Goal: Navigation & Orientation: Find specific page/section

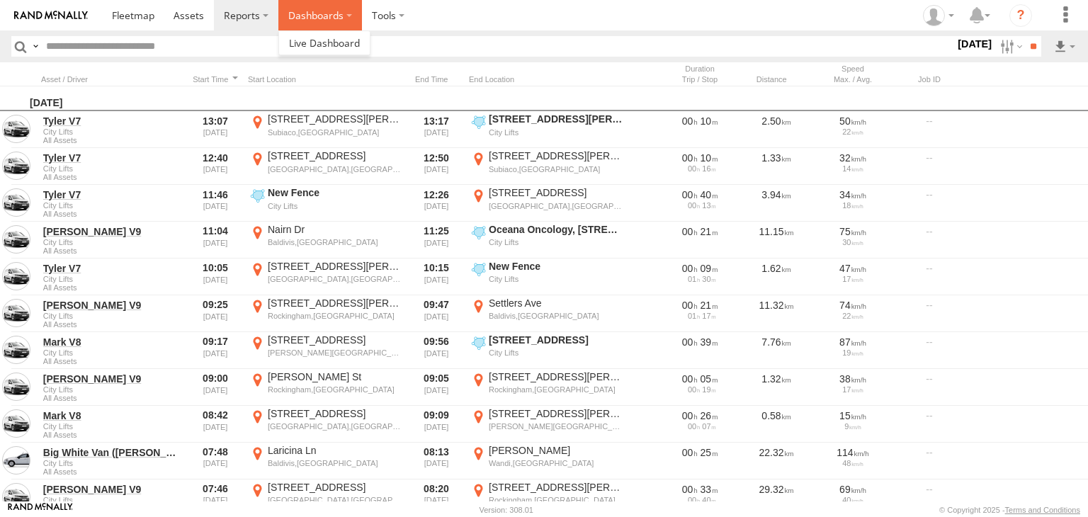
click at [308, 23] on label "Dashboards" at bounding box center [320, 15] width 84 height 30
click at [325, 34] on link at bounding box center [324, 42] width 91 height 23
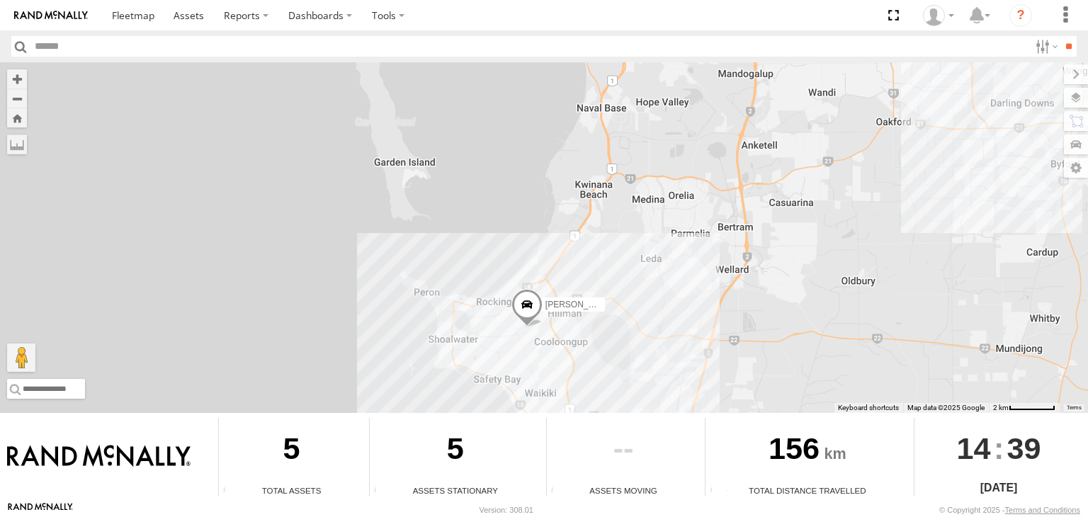
click at [615, 260] on div "Audrey V6 Big White Van (Jay) Chris V9" at bounding box center [544, 237] width 1088 height 351
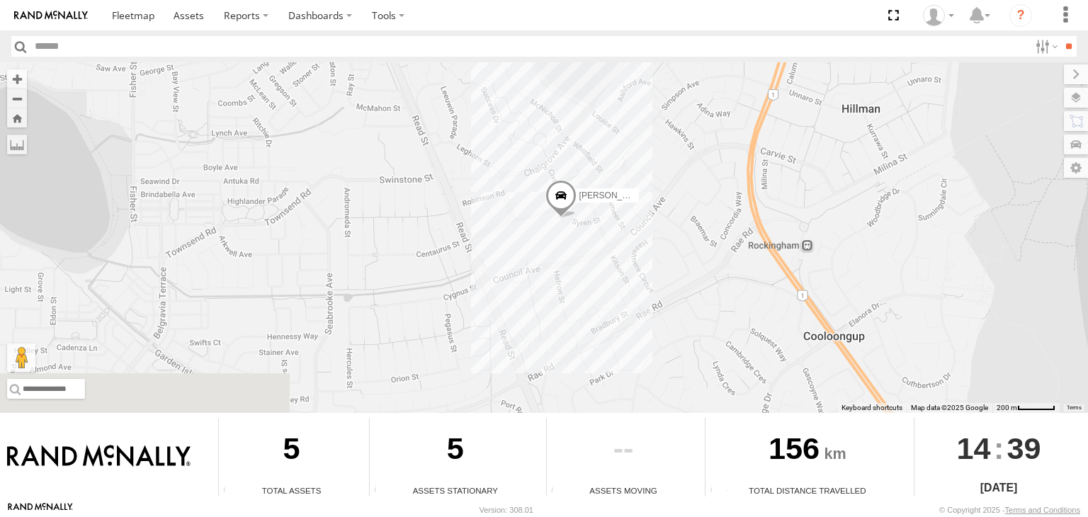
drag, startPoint x: 663, startPoint y: 298, endPoint x: 530, endPoint y: 216, distance: 155.8
click at [530, 216] on div "Audrey V6 Big White Van (Jay) Chris V9" at bounding box center [544, 237] width 1088 height 351
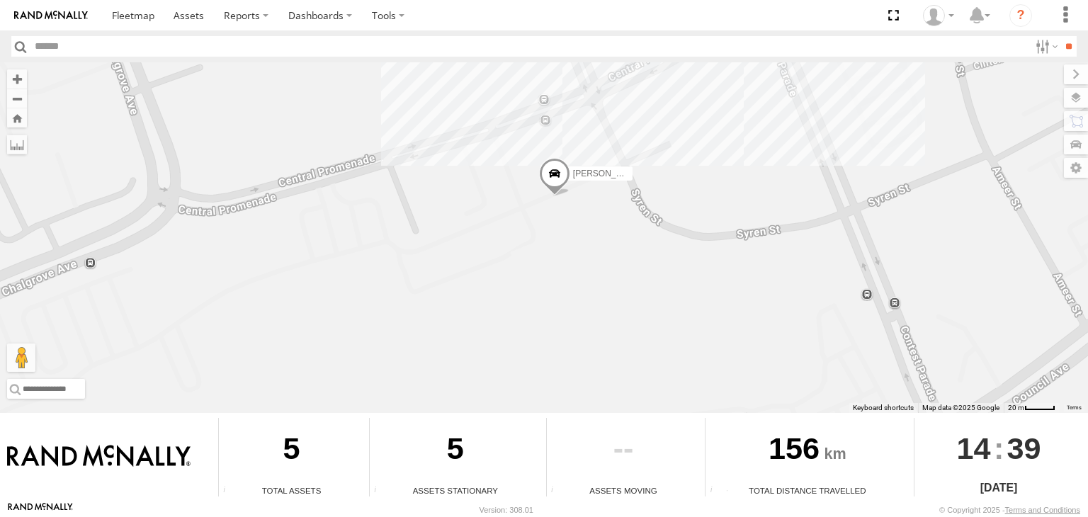
drag, startPoint x: 568, startPoint y: 209, endPoint x: 581, endPoint y: 321, distance: 112.7
click at [581, 321] on div "Audrey V6 Big White Van (Jay) Chris V9" at bounding box center [544, 237] width 1088 height 351
click at [1077, 94] on label at bounding box center [1062, 98] width 52 height 20
click at [0, 0] on div "Basemaps Roadmap Terrain Satellite Night" at bounding box center [0, 0] width 0 height 0
click at [0, 0] on span "Basemaps" at bounding box center [0, 0] width 0 height 0
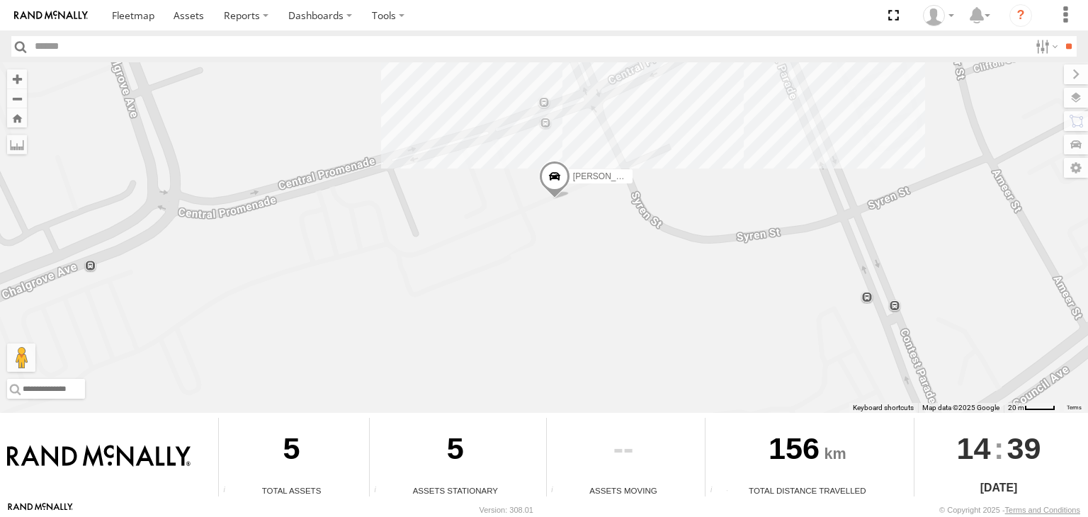
click at [0, 0] on div "Satellite + Roadmap" at bounding box center [0, 0] width 0 height 0
click at [0, 0] on span "Satellite + Roadmap" at bounding box center [0, 0] width 0 height 0
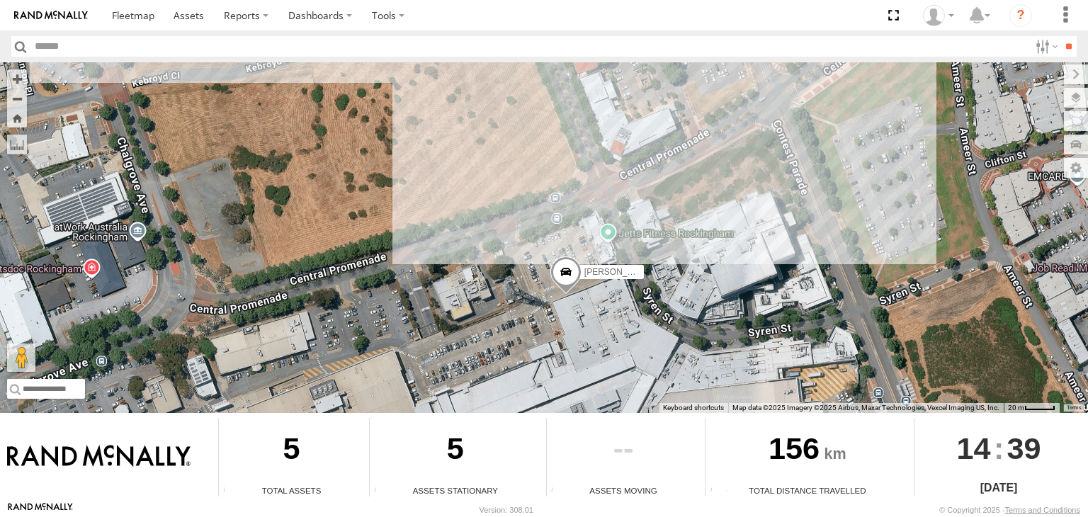
drag, startPoint x: 680, startPoint y: 162, endPoint x: 691, endPoint y: 256, distance: 94.9
click at [691, 256] on div "Audrey V6 Big White Van (Jay) Chris V9" at bounding box center [544, 237] width 1088 height 351
click at [127, 11] on span at bounding box center [133, 14] width 42 height 13
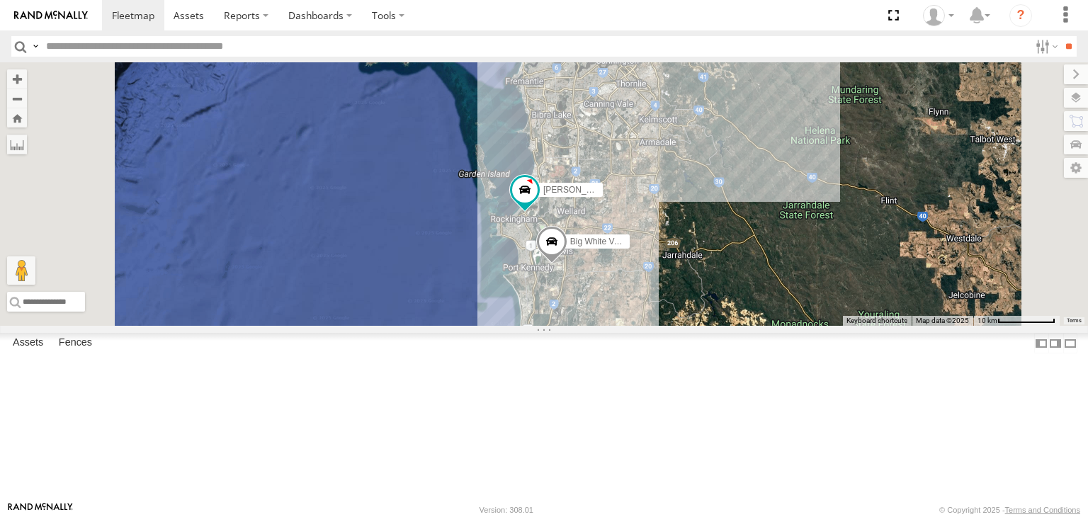
click at [0, 0] on div "All Assets" at bounding box center [0, 0] width 0 height 0
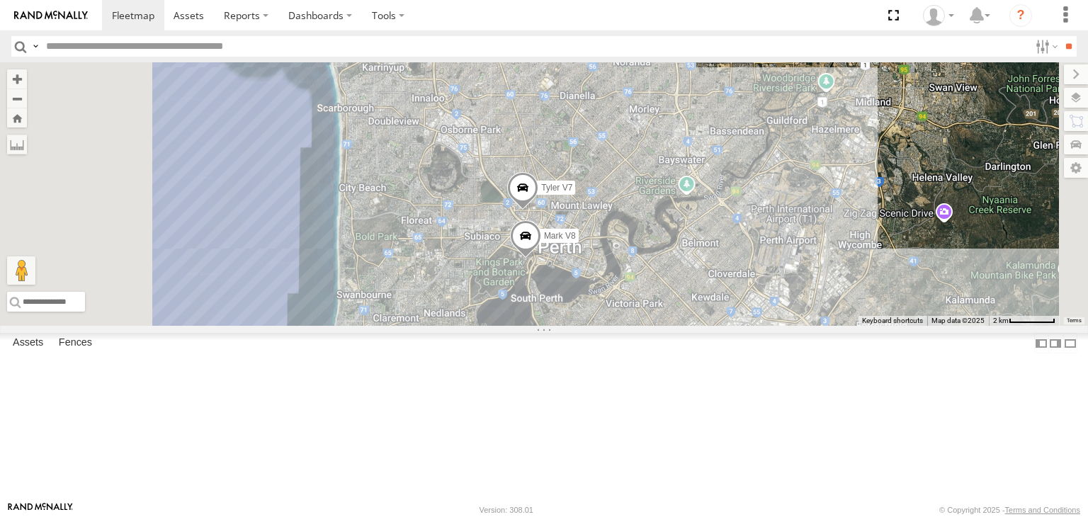
click at [0, 0] on div at bounding box center [0, 0] width 0 height 0
click at [0, 0] on div "Big White Van ([PERSON_NAME])" at bounding box center [0, 0] width 0 height 0
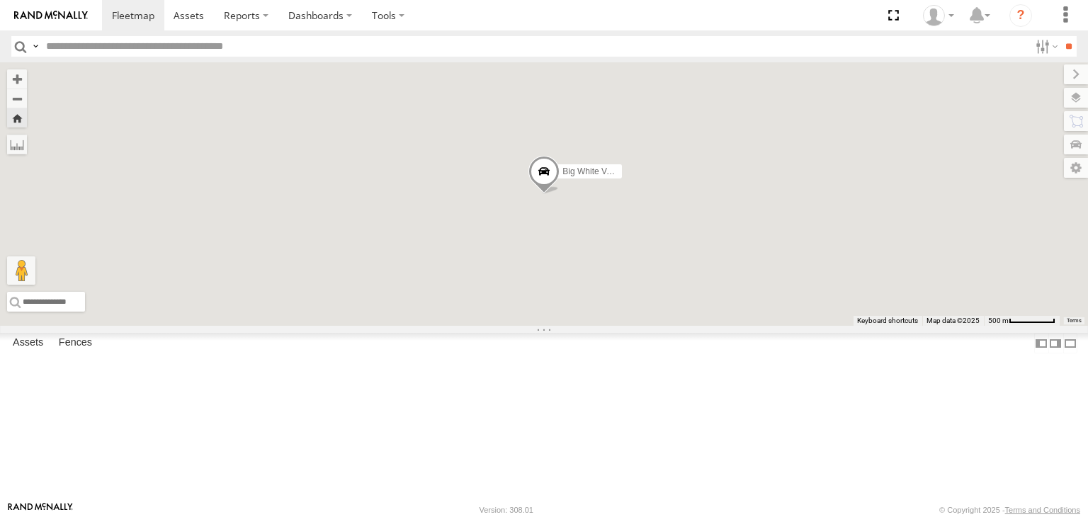
click at [0, 0] on div "Big White Van ([PERSON_NAME])" at bounding box center [0, 0] width 0 height 0
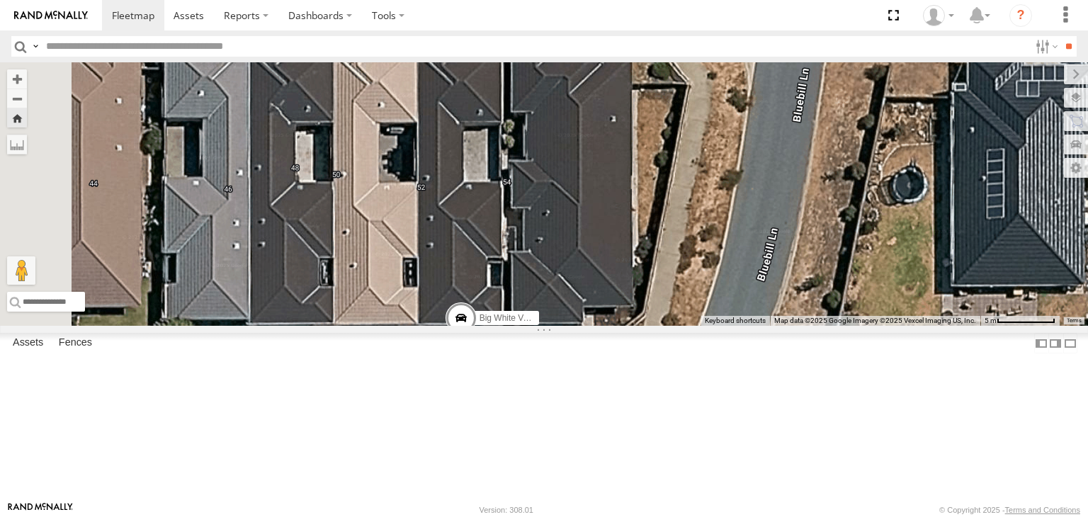
drag, startPoint x: 667, startPoint y: 179, endPoint x: 710, endPoint y: 436, distance: 259.9
click at [710, 326] on div "Big White Van ([PERSON_NAME])" at bounding box center [544, 193] width 1088 height 263
drag, startPoint x: 370, startPoint y: 443, endPoint x: 628, endPoint y: 69, distance: 455.1
click at [628, 69] on div "Big White Van ([PERSON_NAME]) To activate drag with keyboard, press Alt + Enter…" at bounding box center [544, 193] width 1088 height 263
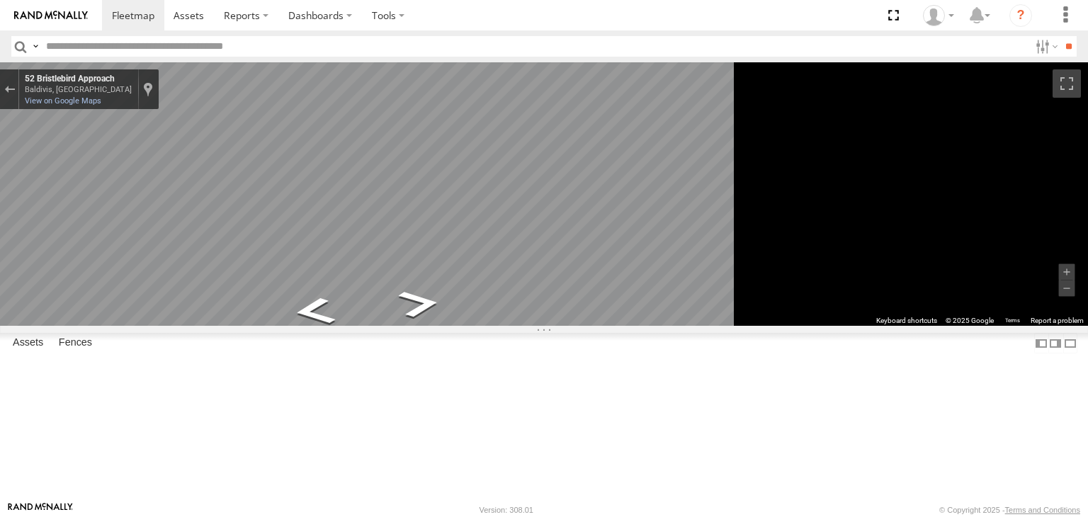
click at [0, 0] on div "Big White Van ([PERSON_NAME])" at bounding box center [0, 0] width 0 height 0
click at [0, 0] on div "All Assets" at bounding box center [0, 0] width 0 height 0
click at [0, 0] on div "Big White Van ([PERSON_NAME]) All Assets" at bounding box center [0, 0] width 0 height 0
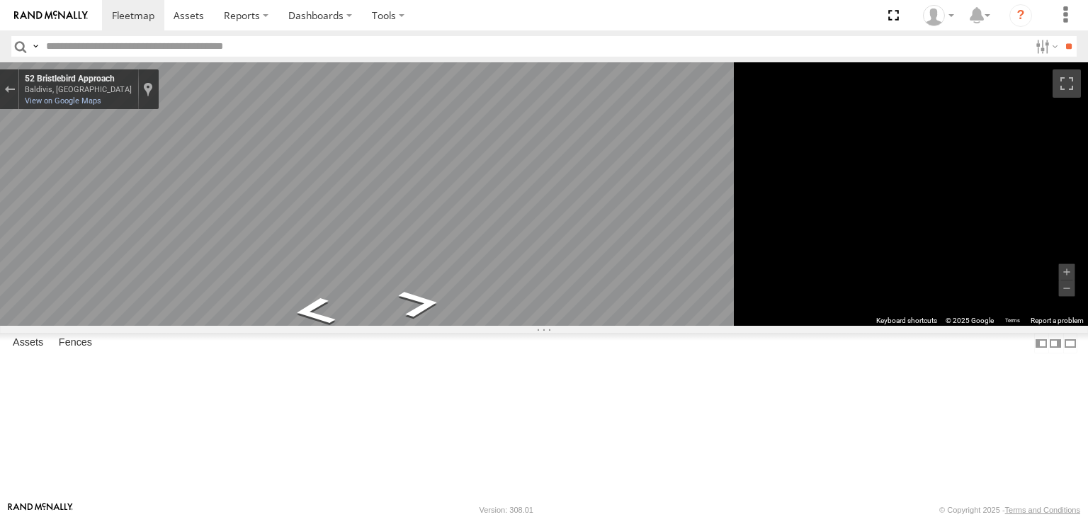
click at [0, 0] on div "Big White Van ([PERSON_NAME]) All Assets" at bounding box center [0, 0] width 0 height 0
click at [18, 87] on button "Exit the Street View" at bounding box center [9, 89] width 18 height 19
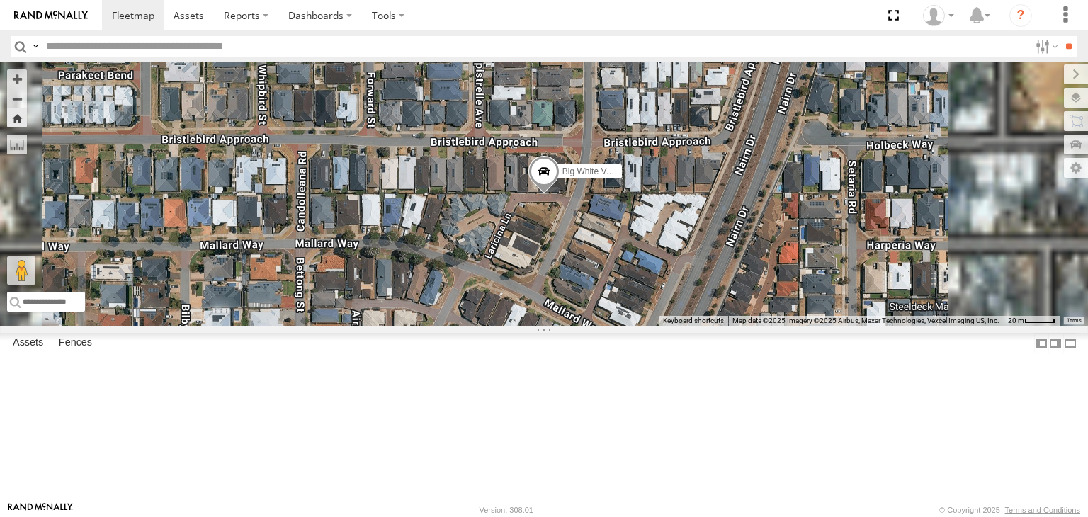
drag, startPoint x: 710, startPoint y: 257, endPoint x: 726, endPoint y: 258, distance: 15.6
click at [559, 194] on span at bounding box center [543, 175] width 31 height 38
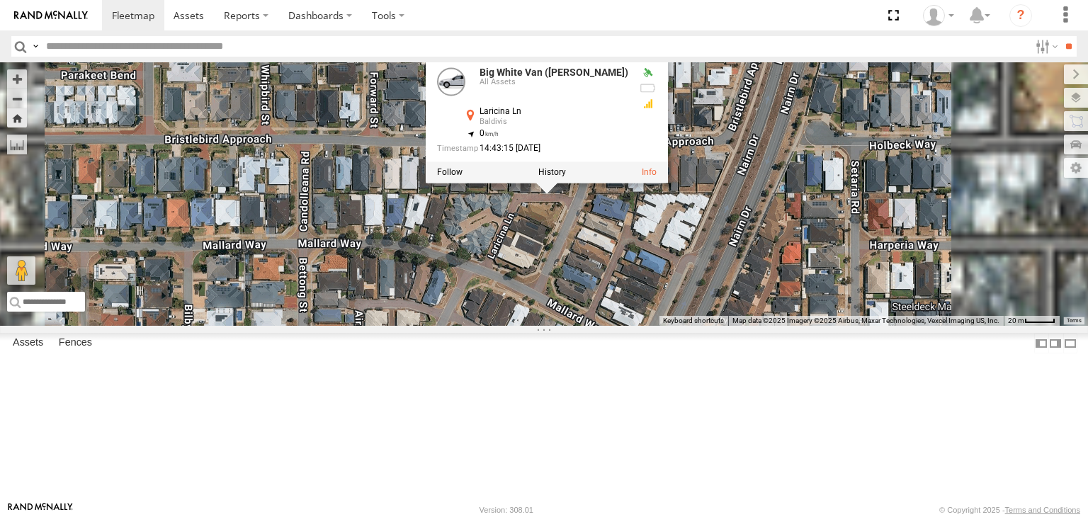
click at [759, 320] on div "Big White Van ([PERSON_NAME] ([PERSON_NAME]) All Assets Laricina Ln Baldivis -3…" at bounding box center [544, 193] width 1088 height 263
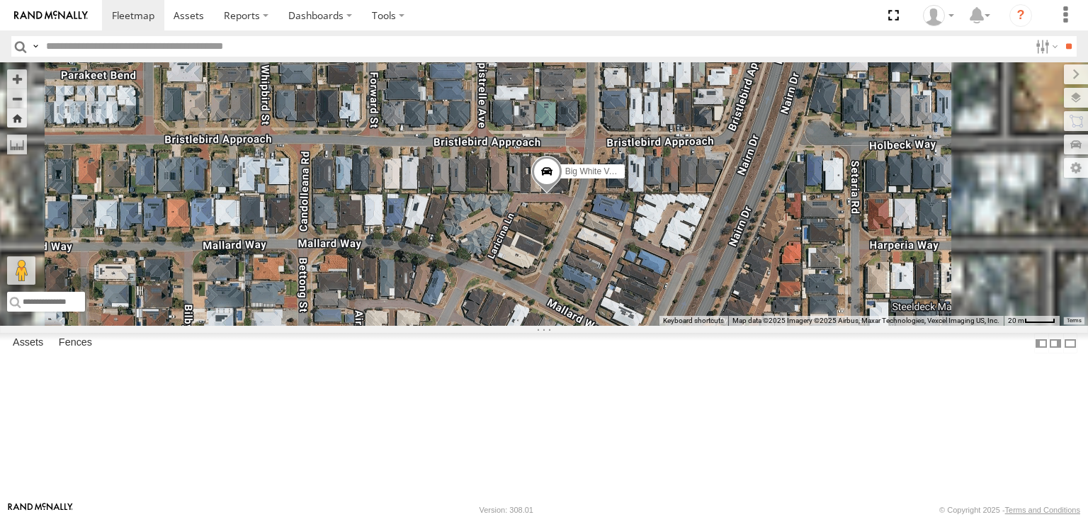
click at [0, 0] on div at bounding box center [0, 0] width 0 height 0
click at [0, 0] on div "Tyler V7" at bounding box center [0, 0] width 0 height 0
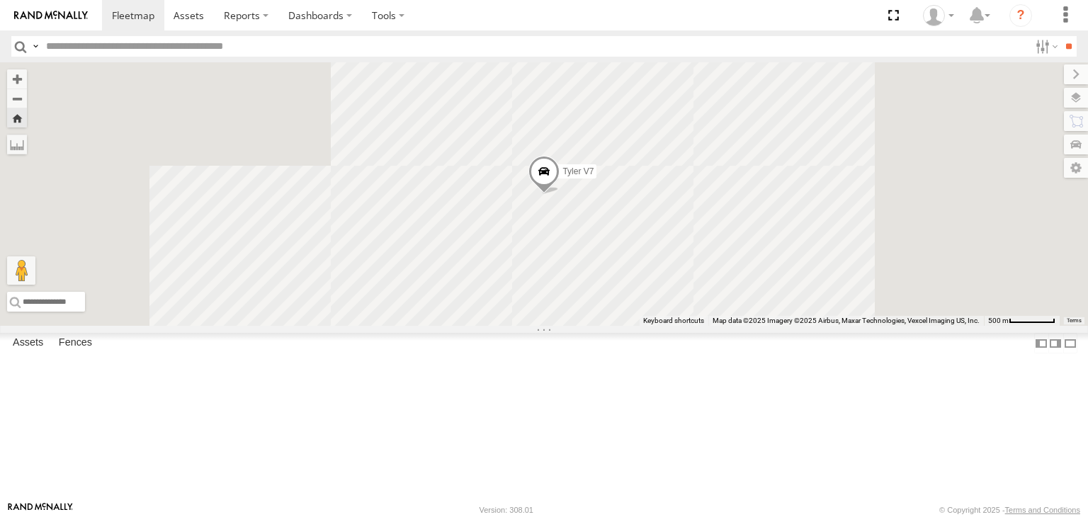
click at [0, 0] on div "Tyler V7" at bounding box center [0, 0] width 0 height 0
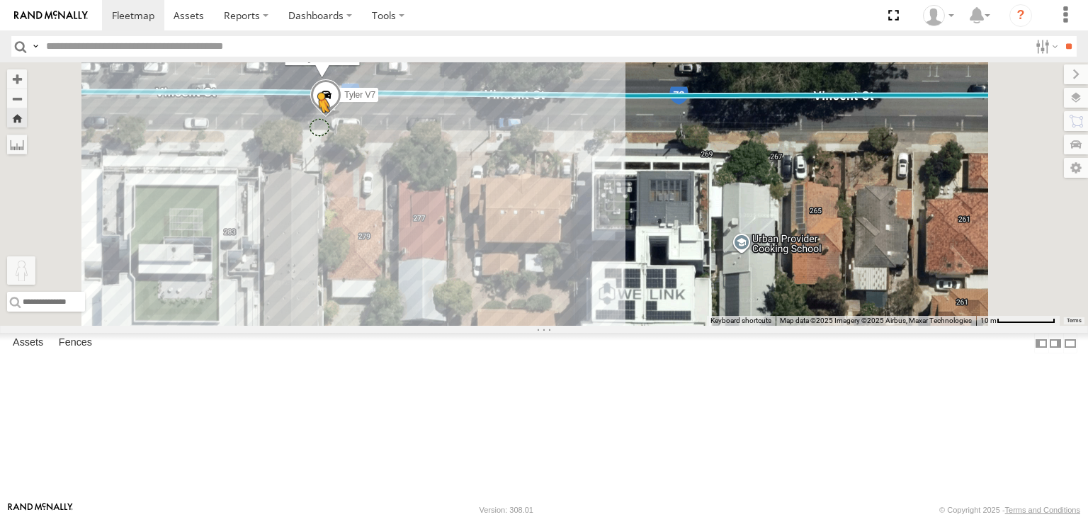
drag, startPoint x: 380, startPoint y: 448, endPoint x: 496, endPoint y: 214, distance: 261.6
click at [496, 214] on div "[PERSON_NAME] V7 To activate drag with keyboard, press Alt + Enter. Once in key…" at bounding box center [544, 193] width 1088 height 263
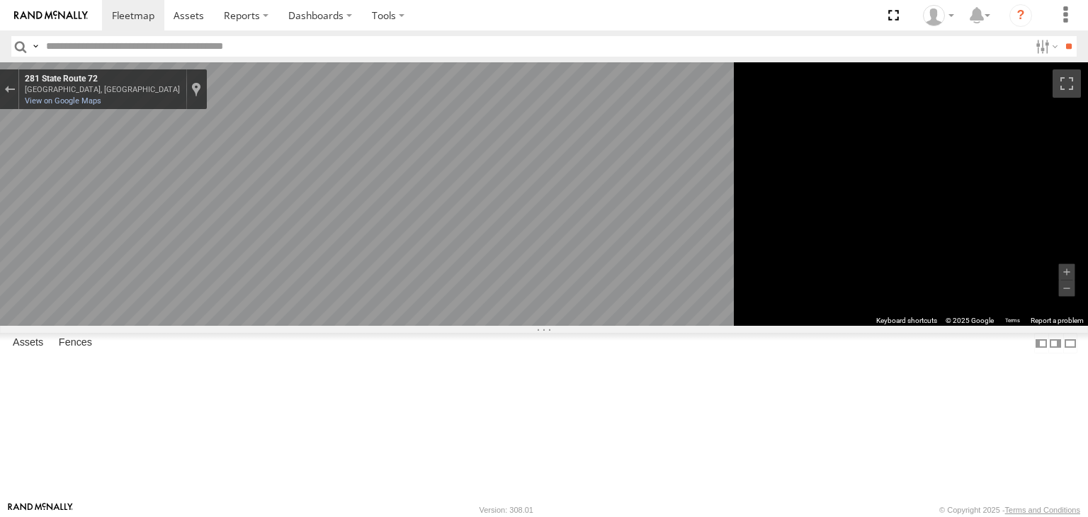
click at [380, 425] on icon "Go West, State Route 72" at bounding box center [327, 423] width 105 height 31
